Goal: Find specific page/section

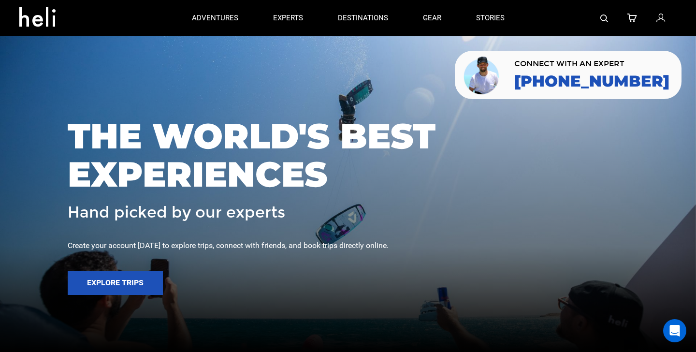
click at [597, 16] on div at bounding box center [599, 18] width 155 height 36
click at [606, 16] on img at bounding box center [604, 18] width 8 height 8
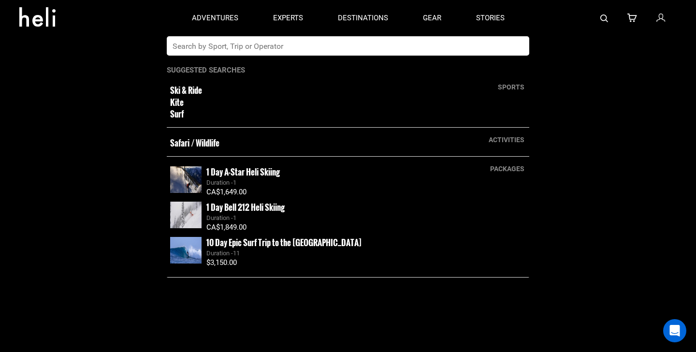
click at [457, 42] on input "text" at bounding box center [338, 45] width 343 height 19
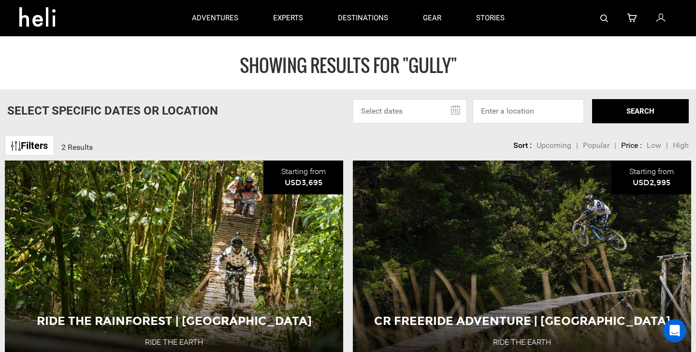
click at [606, 23] on link at bounding box center [604, 18] width 8 height 36
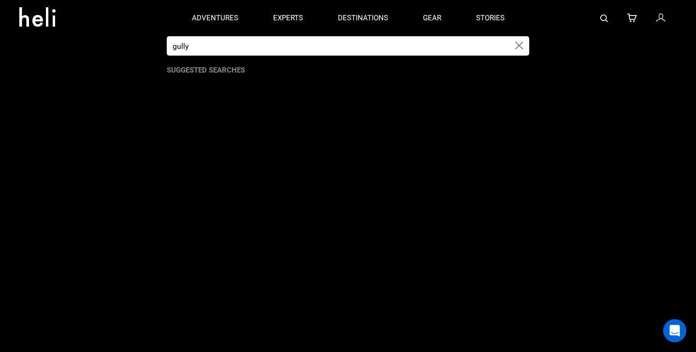
click at [414, 43] on input "gully" at bounding box center [338, 45] width 343 height 19
click at [415, 44] on input "gully" at bounding box center [338, 45] width 343 height 19
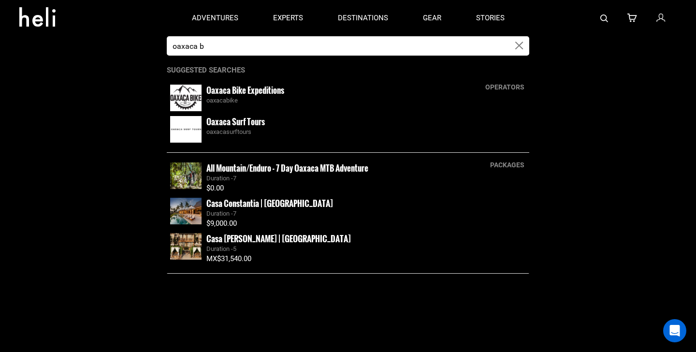
type input "oaxaca b"
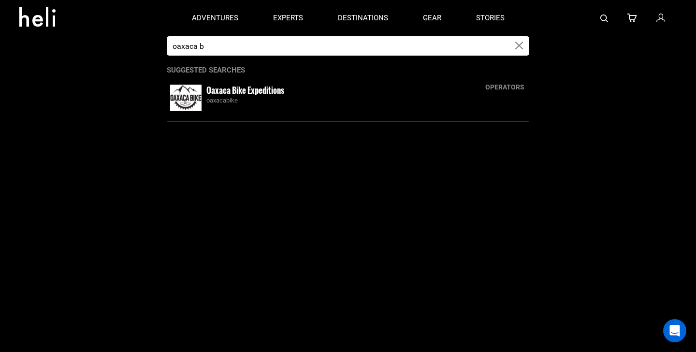
click at [294, 91] on div "Oaxaca Bike Expeditions oaxacabike" at bounding box center [365, 95] width 319 height 21
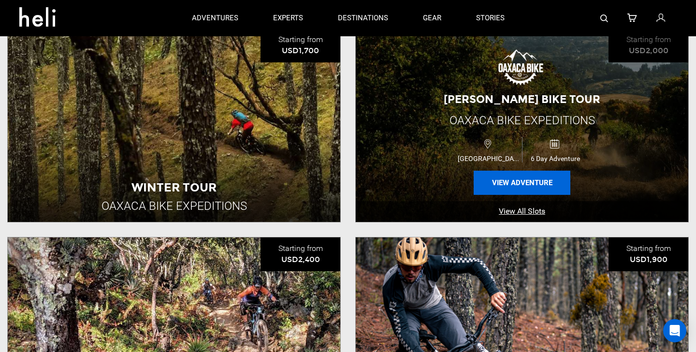
scroll to position [290, 0]
